Goal: Find specific page/section: Find specific page/section

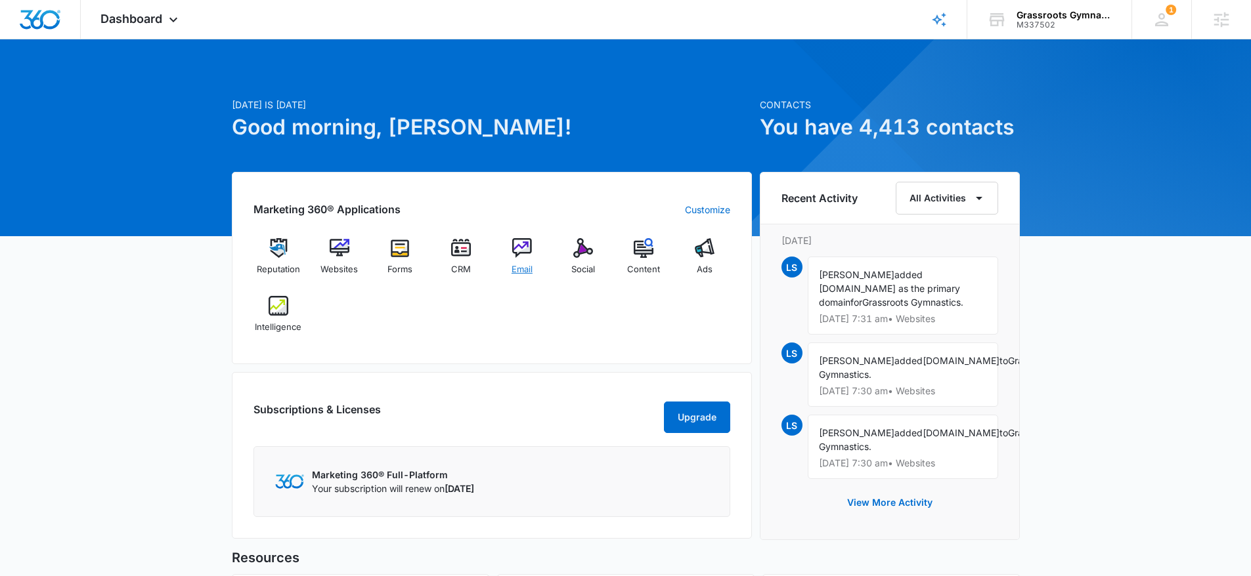
click at [530, 246] on img at bounding box center [522, 248] width 20 height 20
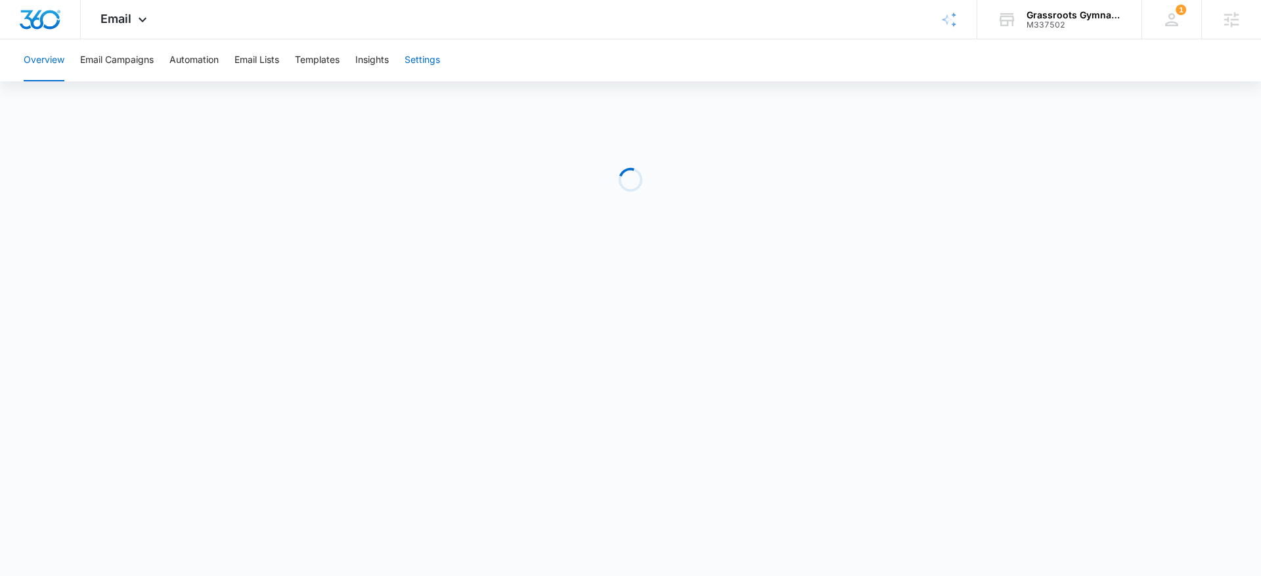
click at [411, 53] on button "Settings" at bounding box center [421, 60] width 35 height 42
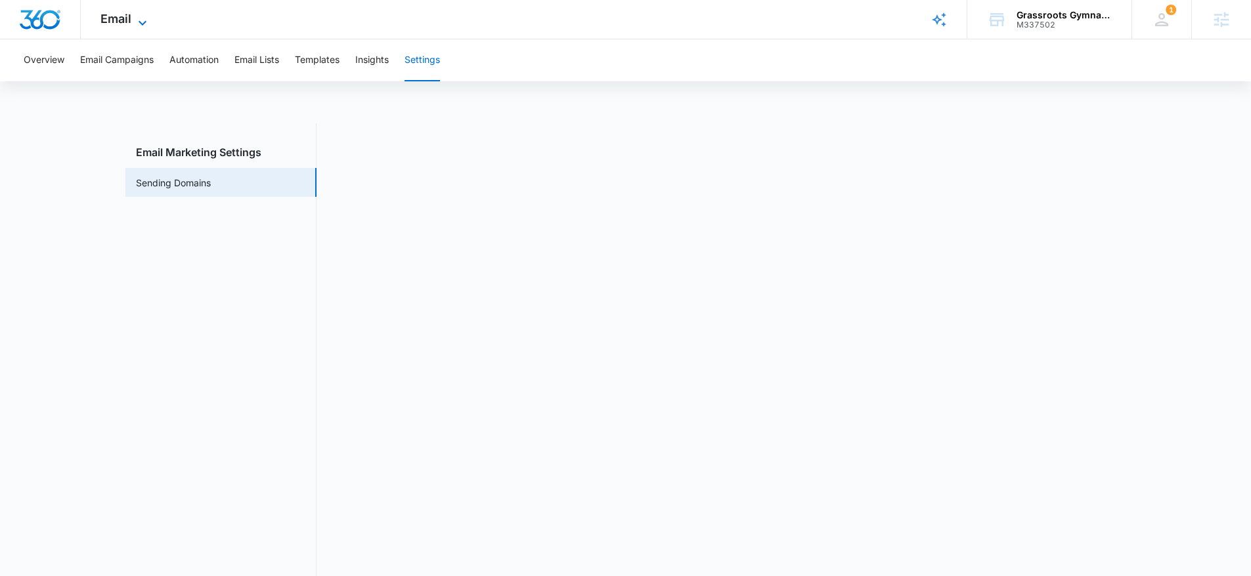
click at [119, 18] on span "Email" at bounding box center [115, 19] width 31 height 14
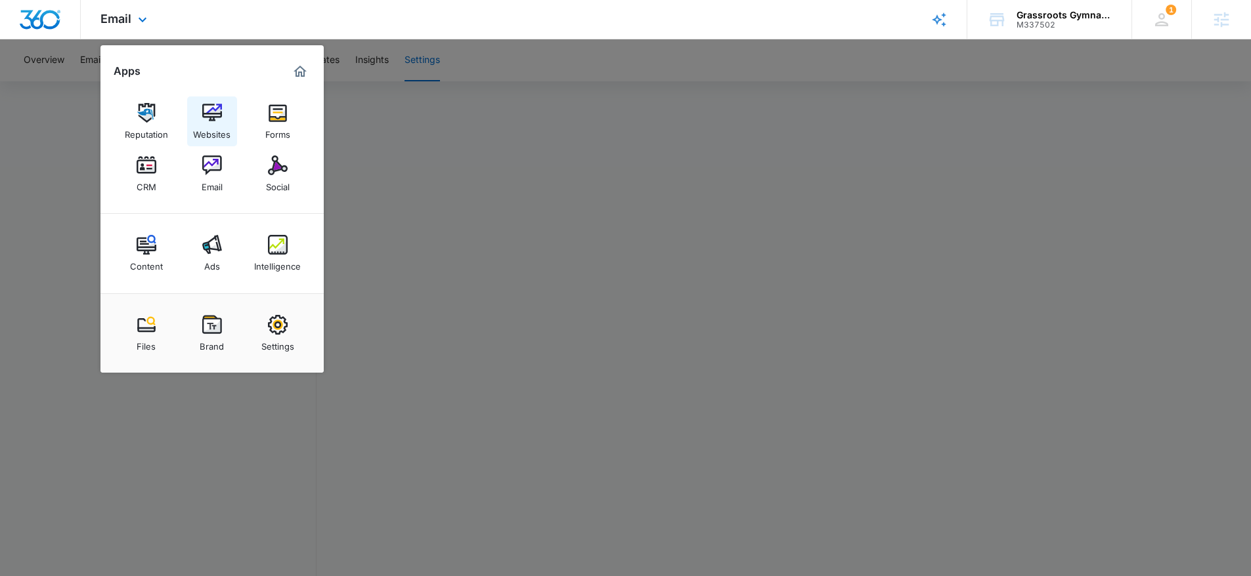
click at [227, 129] on div "Websites" at bounding box center [211, 131] width 37 height 17
